Goal: Navigation & Orientation: Find specific page/section

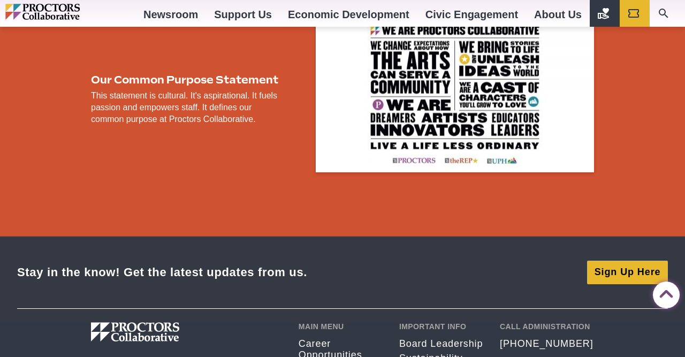
scroll to position [2087, 0]
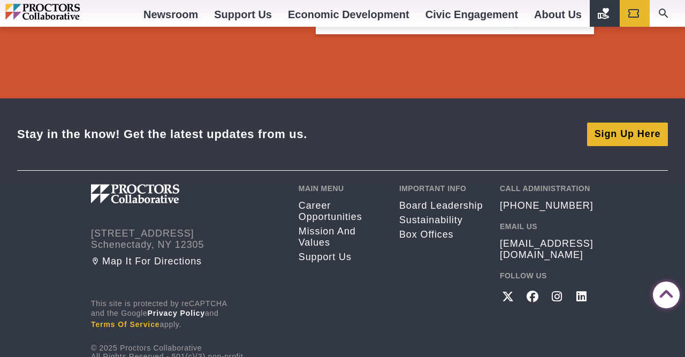
click at [147, 320] on link "Terms of Service" at bounding box center [125, 324] width 69 height 9
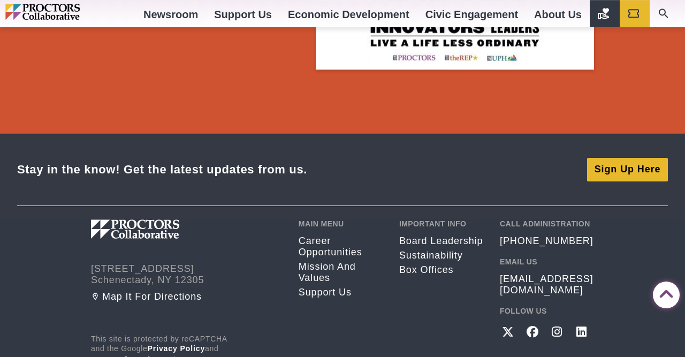
scroll to position [2087, 0]
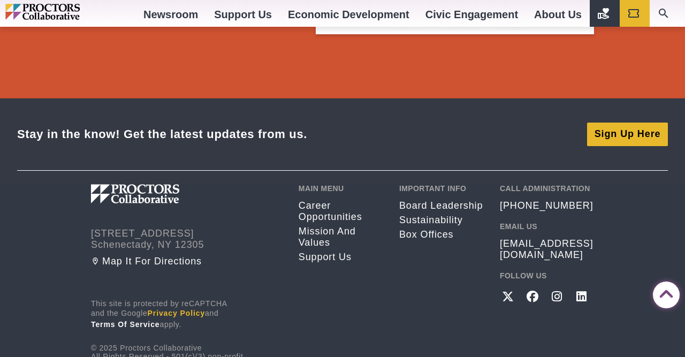
click at [191, 309] on link "Privacy Policy" at bounding box center [177, 313] width 58 height 9
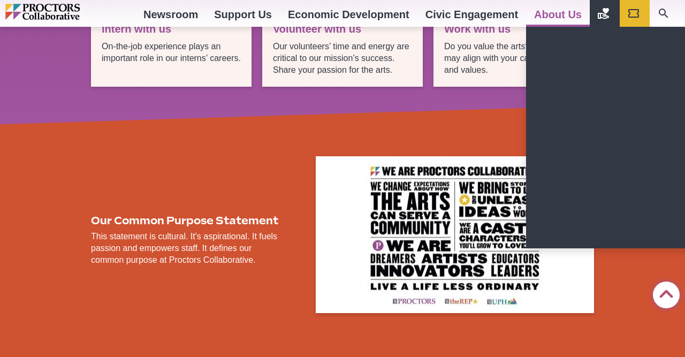
scroll to position [1808, 0]
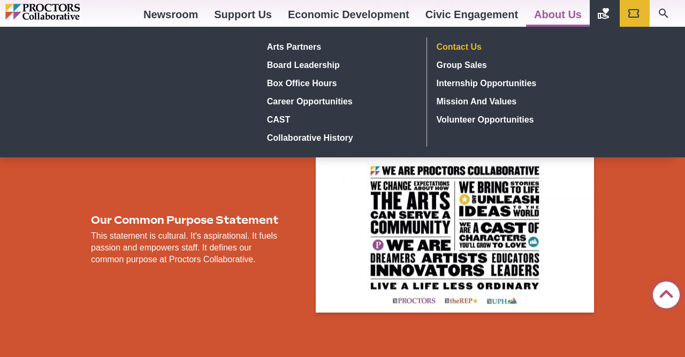
click at [454, 43] on link "Contact Us" at bounding box center [511, 46] width 156 height 18
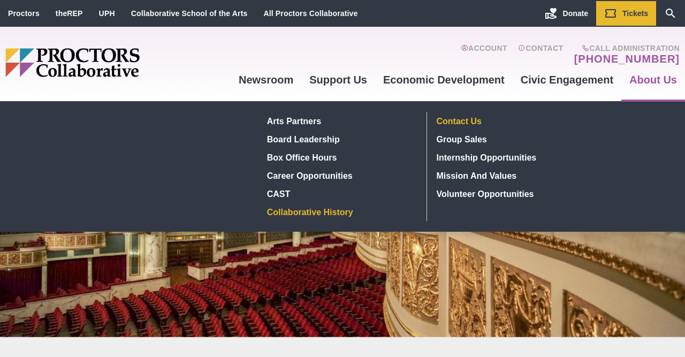
click at [321, 215] on link "Collaborative History" at bounding box center [341, 212] width 156 height 18
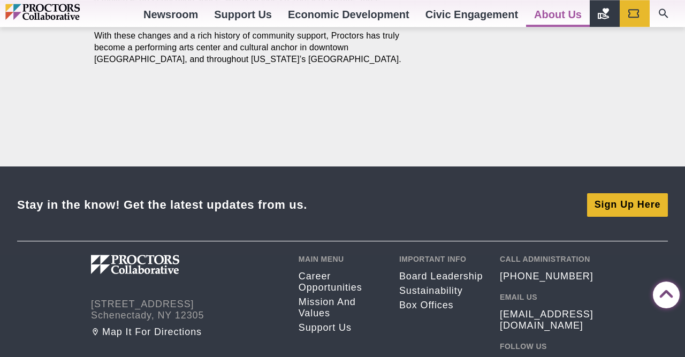
scroll to position [2450, 0]
